Goal: Information Seeking & Learning: Learn about a topic

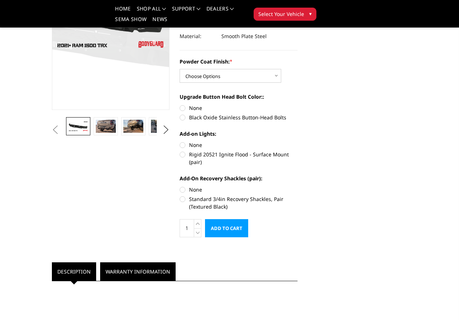
scroll to position [109, 0]
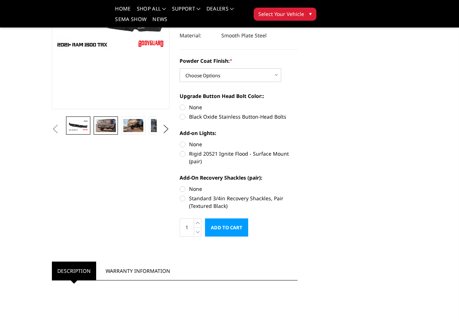
click at [96, 132] on img at bounding box center [106, 125] width 20 height 13
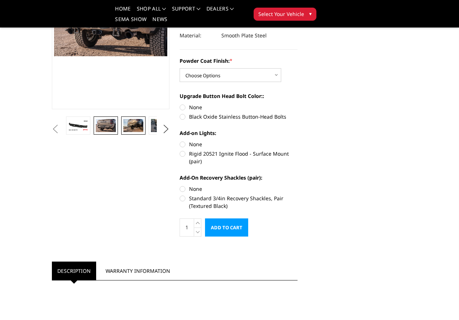
scroll to position [101, 0]
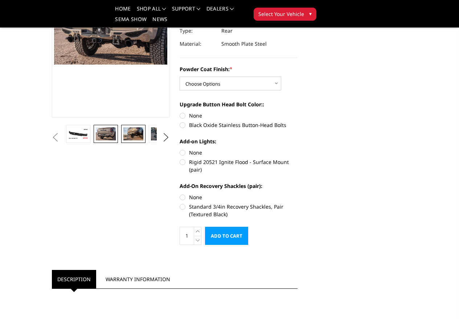
click at [121, 143] on link at bounding box center [133, 134] width 24 height 18
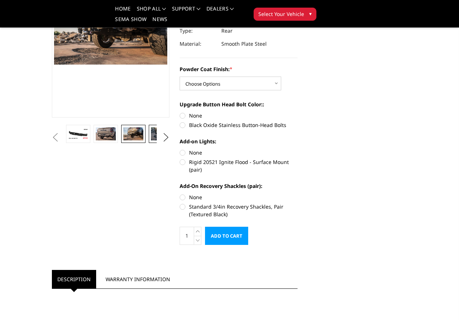
click at [151, 140] on img at bounding box center [161, 133] width 20 height 13
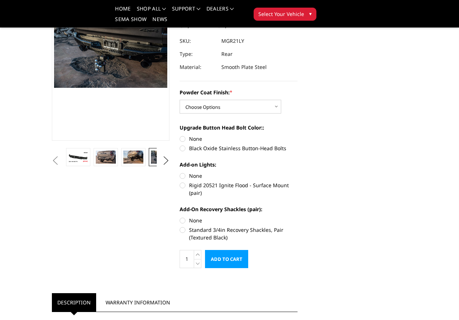
scroll to position [64, 0]
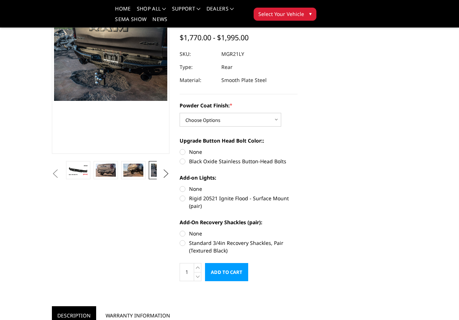
click at [163, 179] on button "Next" at bounding box center [165, 173] width 11 height 11
click at [161, 179] on button "Next" at bounding box center [165, 173] width 11 height 11
click at [176, 179] on link at bounding box center [188, 170] width 24 height 18
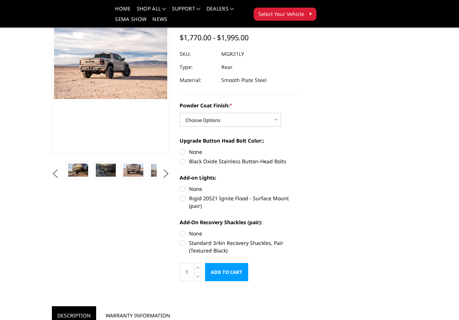
scroll to position [67, 0]
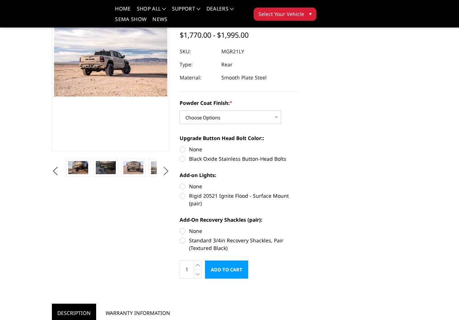
click at [163, 177] on button "Next" at bounding box center [165, 171] width 11 height 11
click at [179, 174] on img at bounding box center [189, 167] width 20 height 13
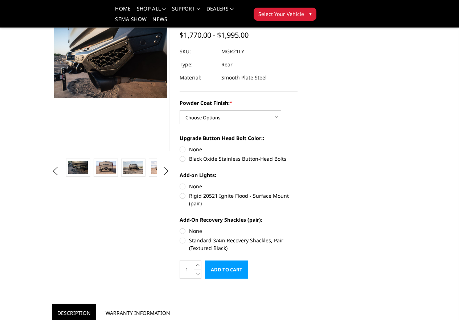
scroll to position [64, 0]
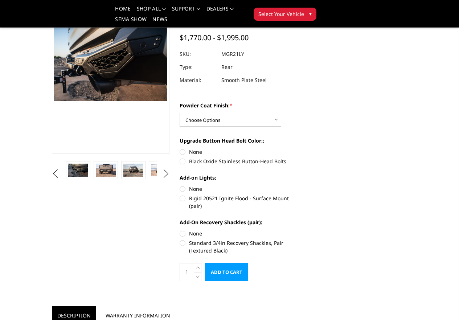
click at [161, 179] on button "Next" at bounding box center [165, 173] width 11 height 11
click at [179, 177] on img at bounding box center [189, 170] width 20 height 13
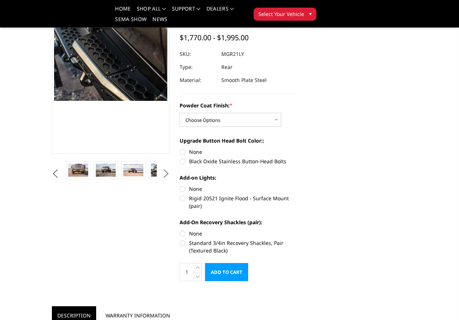
click at [164, 179] on button "Next" at bounding box center [165, 173] width 11 height 11
click at [179, 177] on img at bounding box center [189, 170] width 20 height 13
